Goal: Task Accomplishment & Management: Complete application form

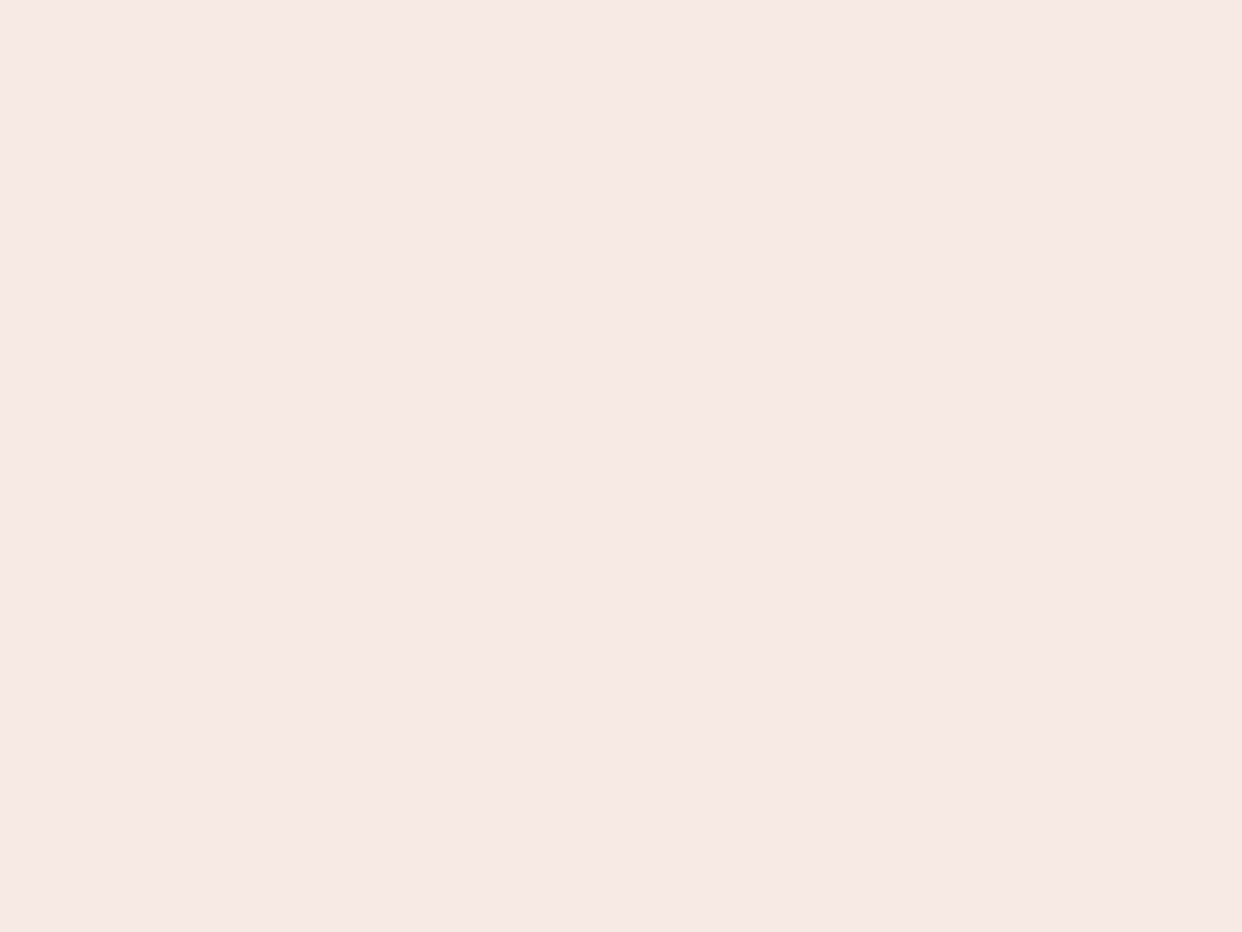
click at [621, 466] on nb-app "Almost there Thank you for registering for Newbook. Your account is under revie…" at bounding box center [621, 466] width 1242 height 932
click at [621, 0] on nb-app "Almost there Thank you for registering for Newbook. Your account is under revie…" at bounding box center [621, 466] width 1242 height 932
click at [664, 0] on nb-app "Almost there Thank you for registering for Newbook. Your account is under revie…" at bounding box center [621, 466] width 1242 height 932
click at [621, 466] on nb-app "Almost there Thank you for registering for Newbook. Your account is under revie…" at bounding box center [621, 466] width 1242 height 932
click at [621, 0] on nb-app "Almost there Thank you for registering for Newbook. Your account is under revie…" at bounding box center [621, 466] width 1242 height 932
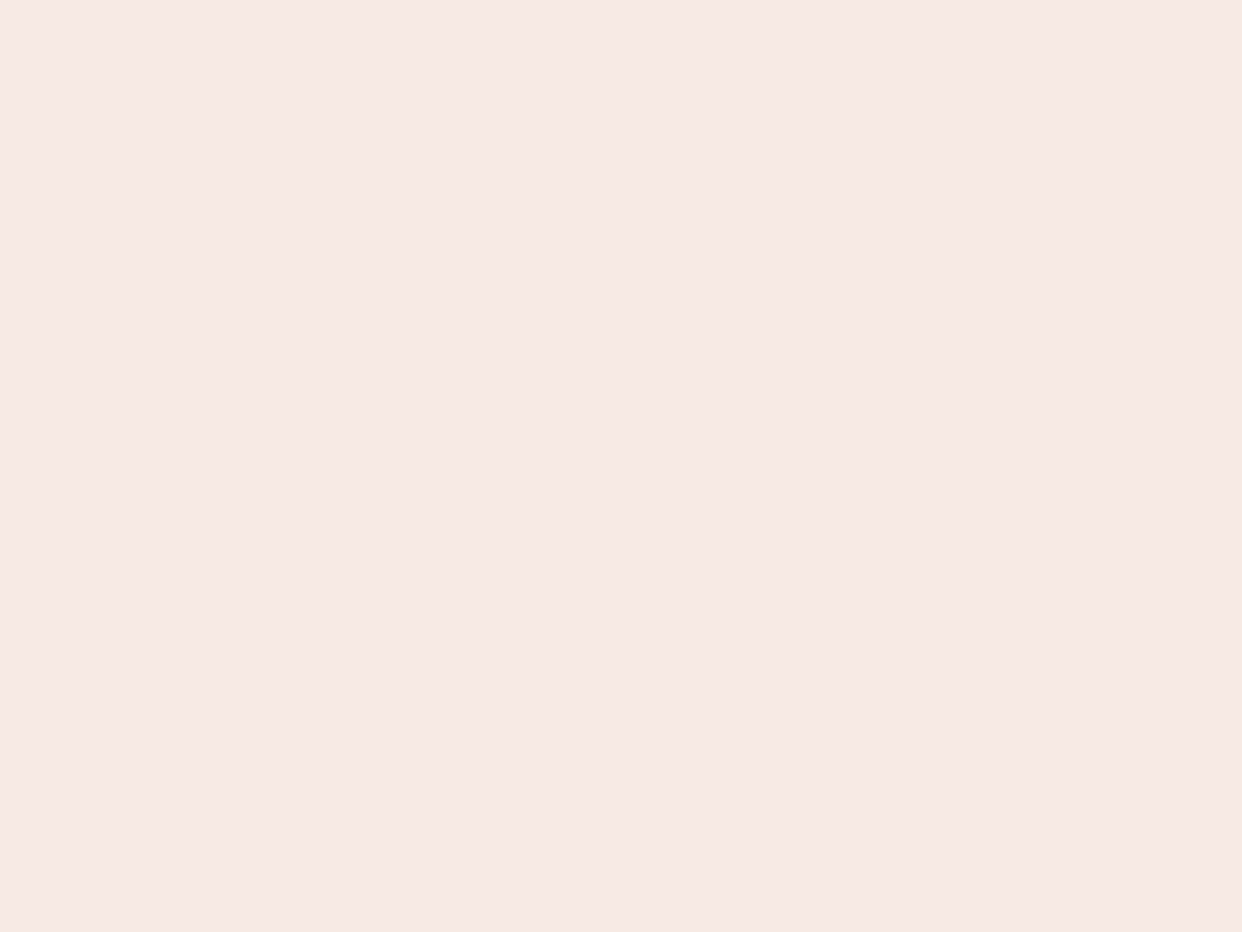
click at [434, 0] on nb-app "Almost there Thank you for registering for Newbook. Your account is under revie…" at bounding box center [621, 466] width 1242 height 932
click at [621, 466] on nb-app "Almost there Thank you for registering for Newbook. Your account is under revie…" at bounding box center [621, 466] width 1242 height 932
click at [621, 0] on nb-app "Almost there Thank you for registering for Newbook. Your account is under revie…" at bounding box center [621, 466] width 1242 height 932
click at [434, 0] on nb-app "Almost there Thank you for registering for Newbook. Your account is under revie…" at bounding box center [621, 466] width 1242 height 932
click at [621, 466] on nb-app "Almost there Thank you for registering for Newbook. Your account is under revie…" at bounding box center [621, 466] width 1242 height 932
